Goal: Information Seeking & Learning: Learn about a topic

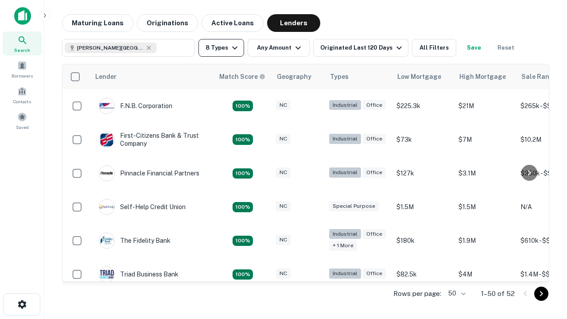
click at [221, 48] on button "8 Types" at bounding box center [221, 48] width 46 height 18
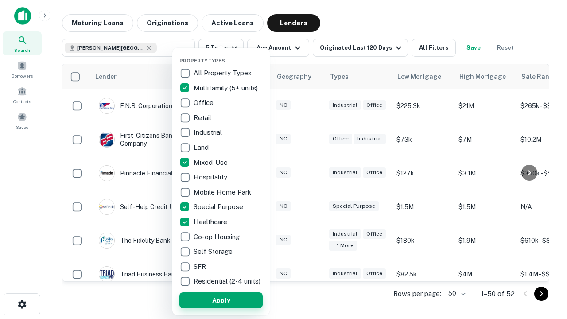
click at [221, 300] on button "Apply" at bounding box center [220, 300] width 83 height 16
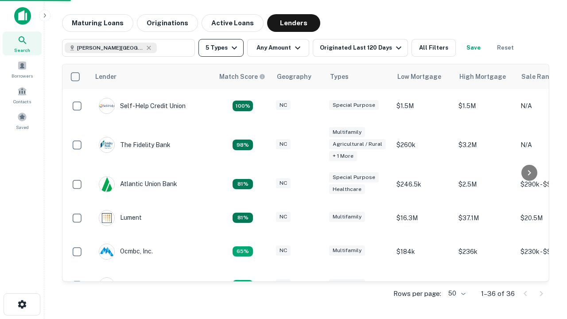
click at [221, 48] on button "5 Types" at bounding box center [220, 48] width 45 height 18
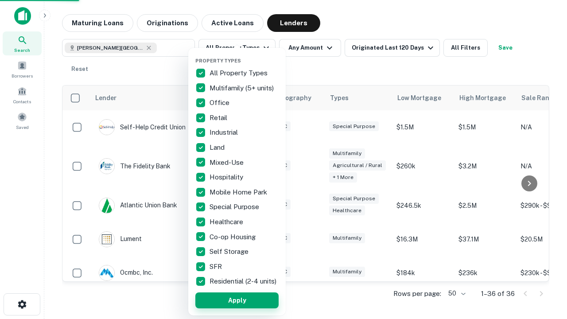
click at [237, 300] on button "Apply" at bounding box center [236, 300] width 83 height 16
